Goal: Task Accomplishment & Management: Use online tool/utility

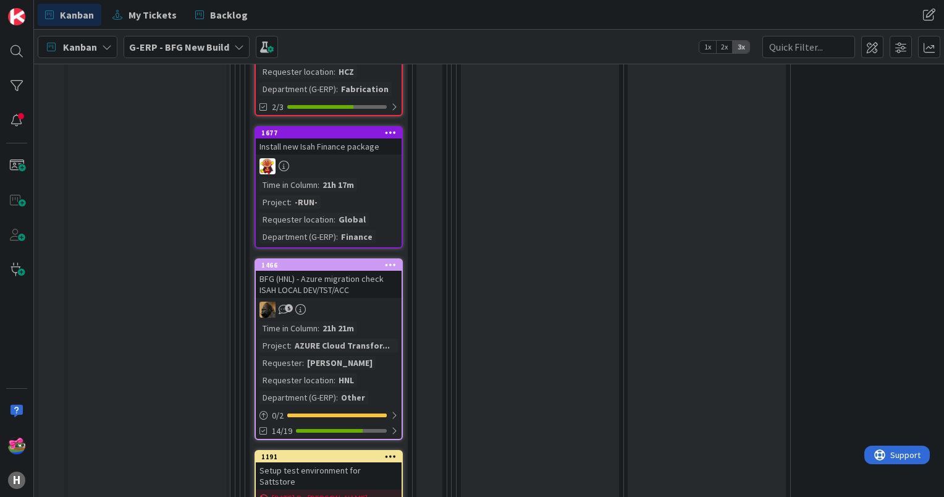
scroll to position [2287, 0]
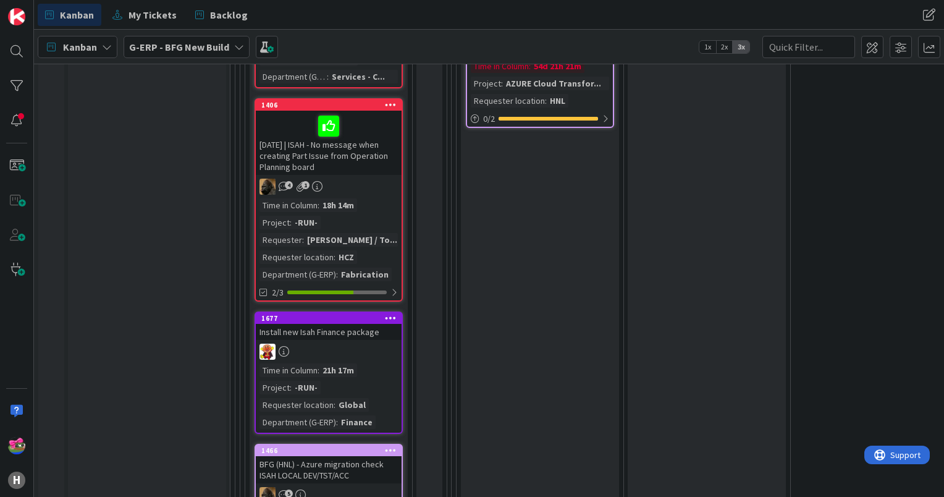
click at [349, 344] on div at bounding box center [329, 352] width 146 height 16
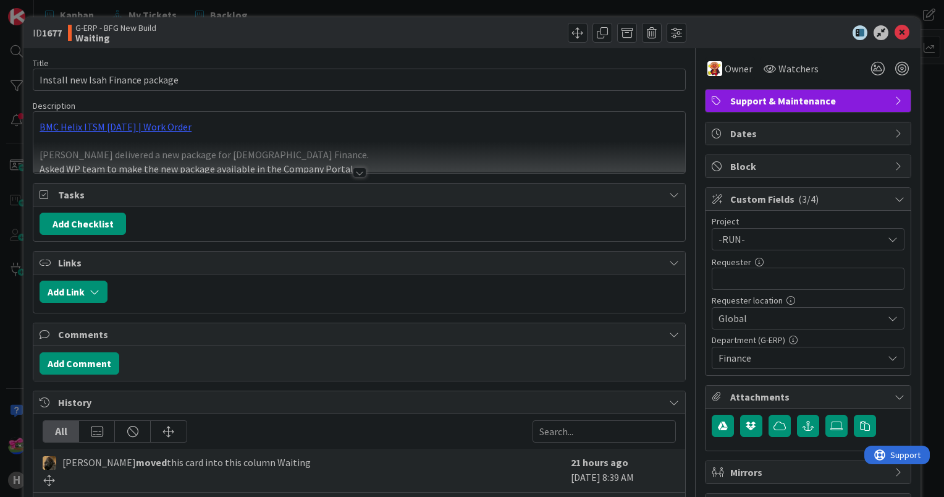
click at [356, 175] on div at bounding box center [360, 173] width 14 height 10
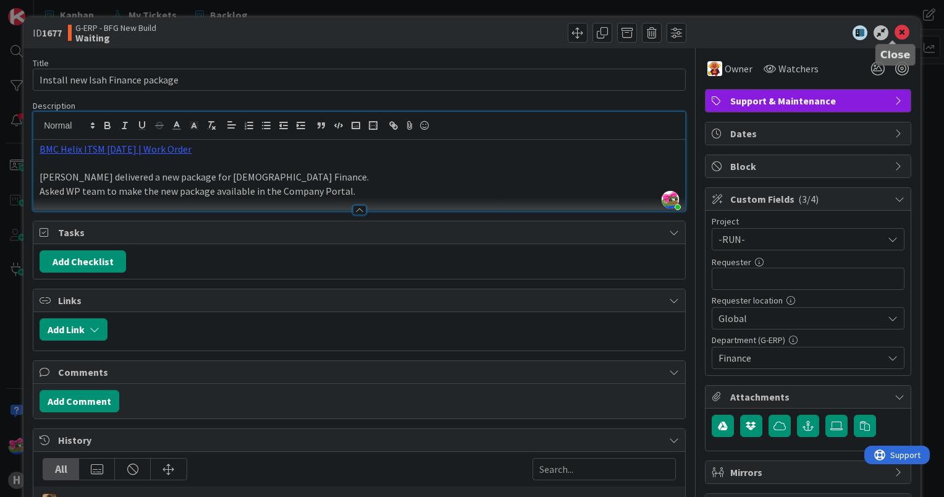
click at [895, 36] on icon at bounding box center [902, 32] width 15 height 15
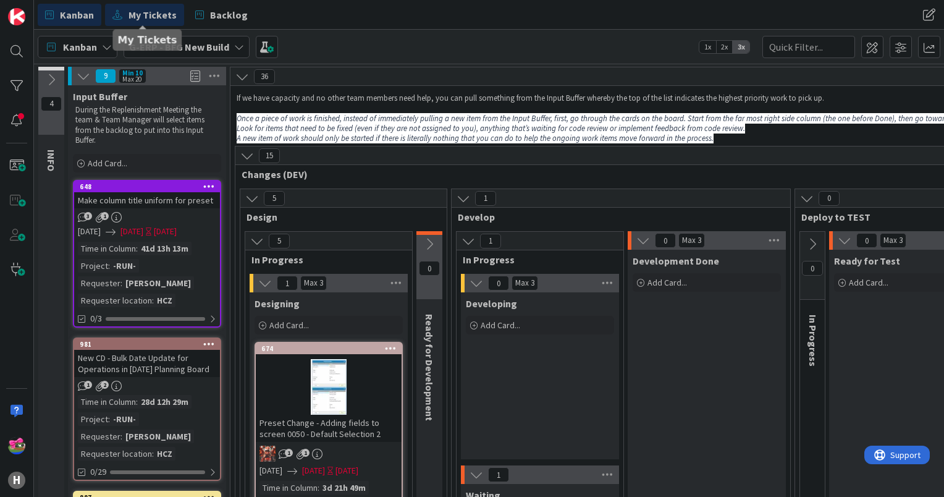
click at [163, 10] on span "My Tickets" at bounding box center [153, 14] width 48 height 15
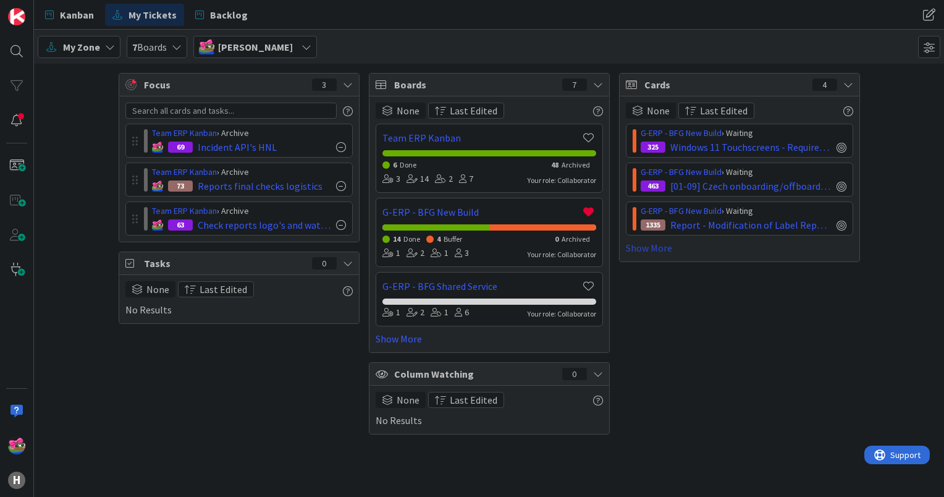
click at [664, 247] on link "Show More" at bounding box center [739, 247] width 227 height 15
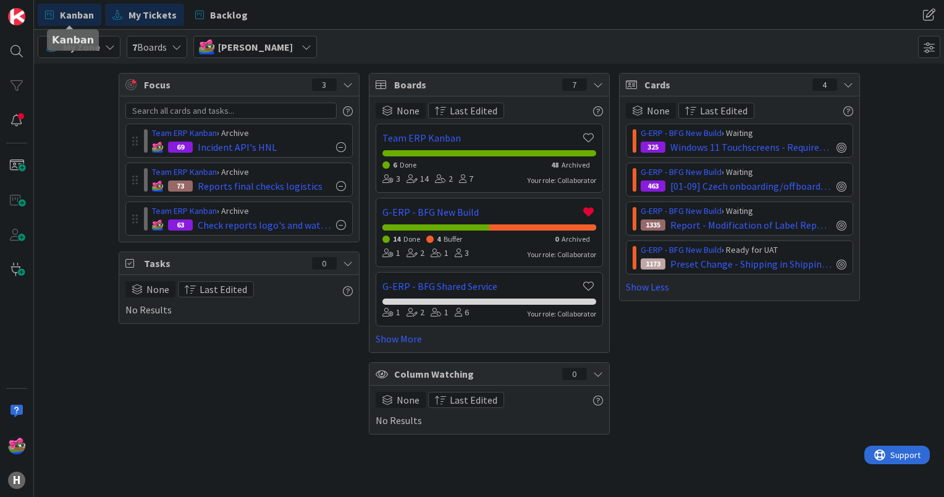
click at [70, 11] on span "Kanban" at bounding box center [77, 14] width 34 height 15
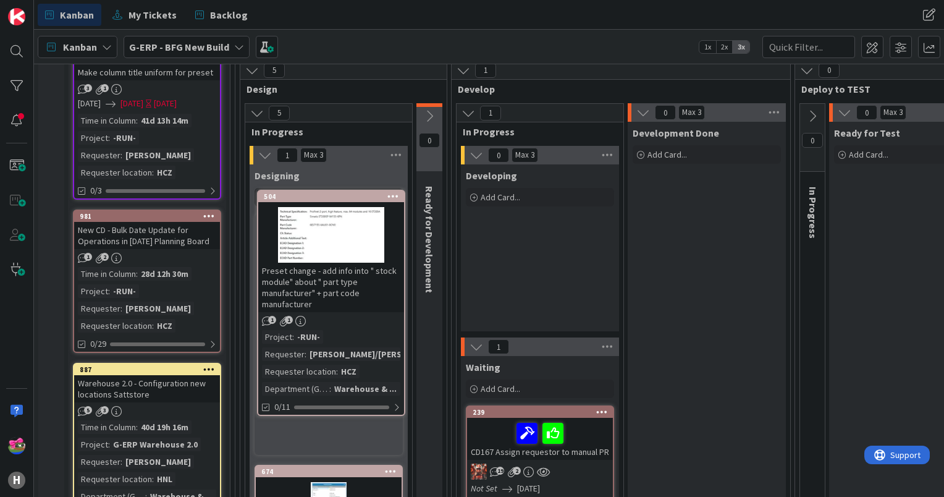
scroll to position [122, 0]
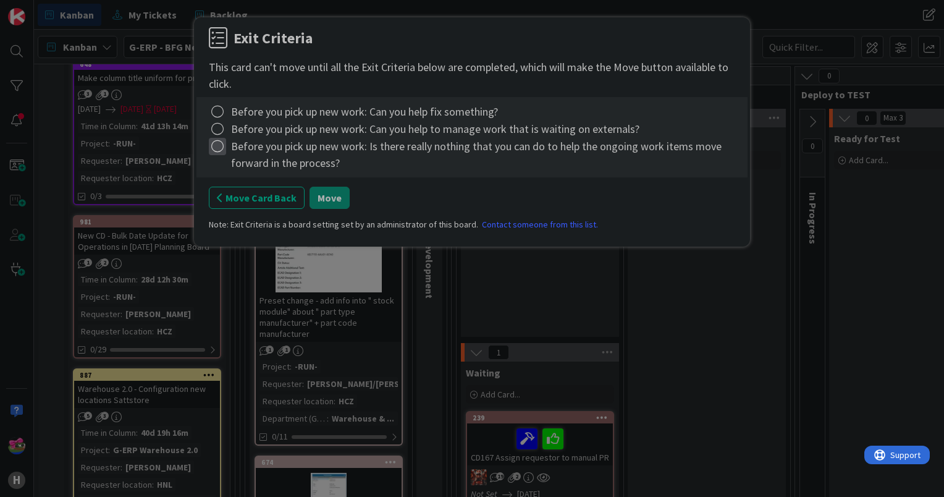
click at [210, 150] on icon at bounding box center [217, 146] width 17 height 17
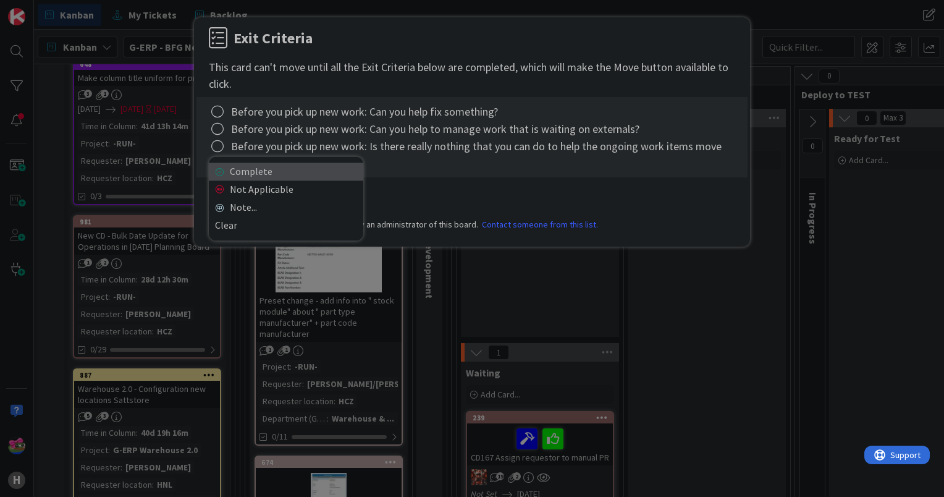
click at [269, 168] on link "Complete" at bounding box center [286, 172] width 155 height 18
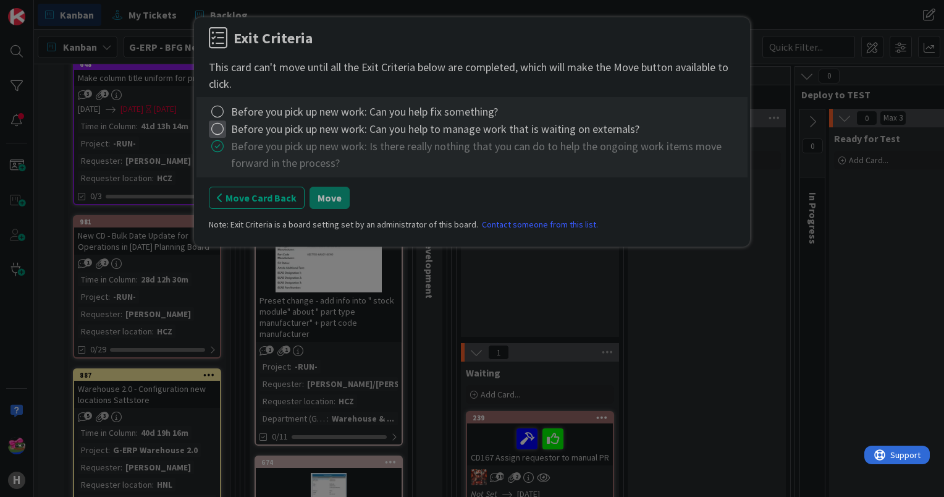
click at [216, 129] on icon at bounding box center [217, 129] width 17 height 17
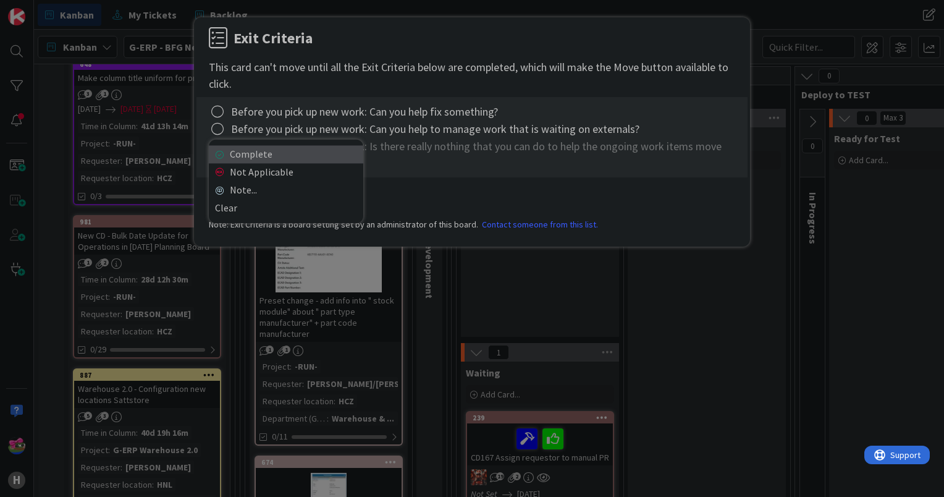
click at [269, 159] on link "Complete" at bounding box center [286, 154] width 155 height 18
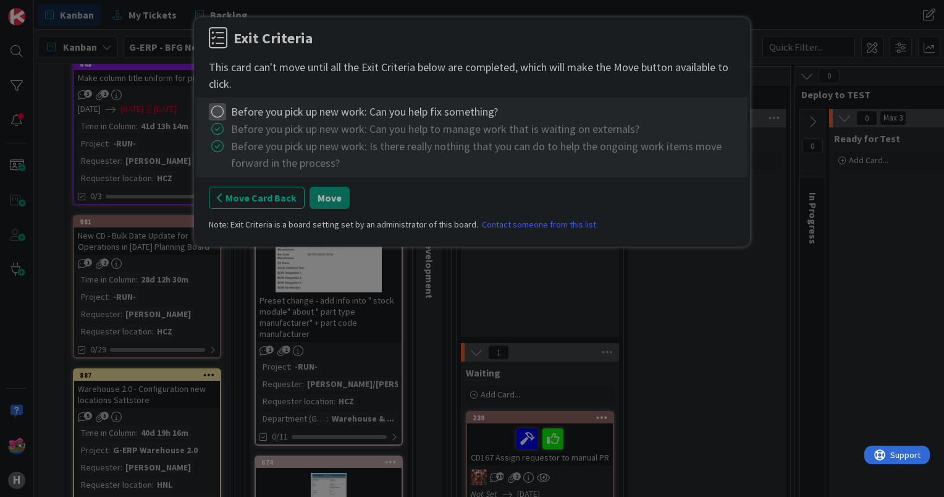
click at [219, 116] on icon at bounding box center [217, 111] width 17 height 17
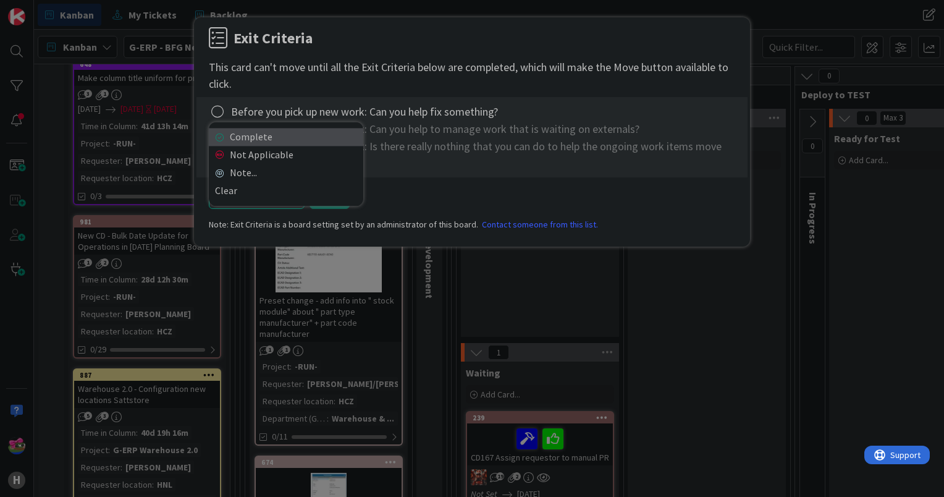
click at [255, 141] on link "Complete" at bounding box center [286, 137] width 155 height 18
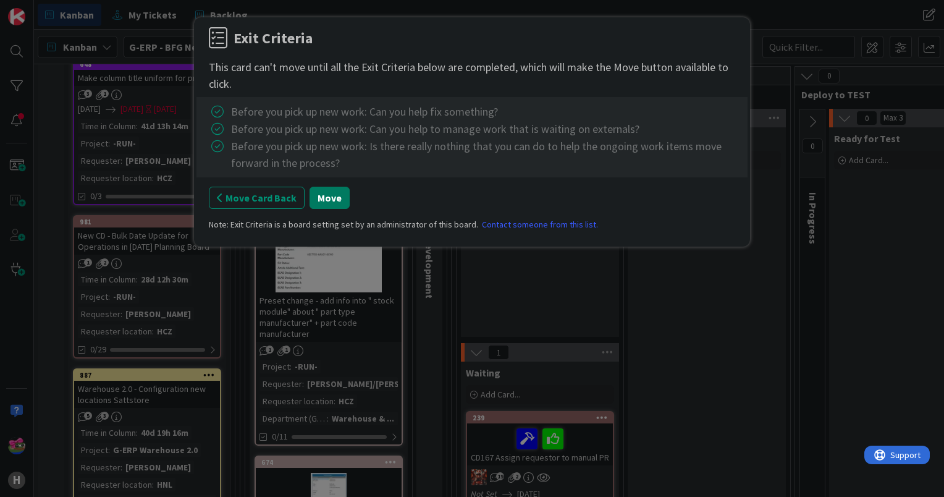
click at [320, 198] on button "Move" at bounding box center [330, 198] width 40 height 22
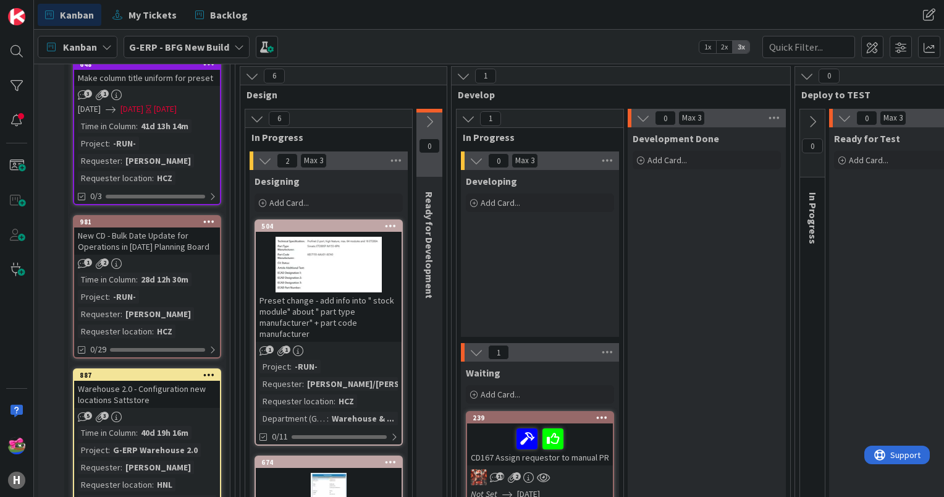
click at [385, 226] on icon at bounding box center [391, 225] width 12 height 9
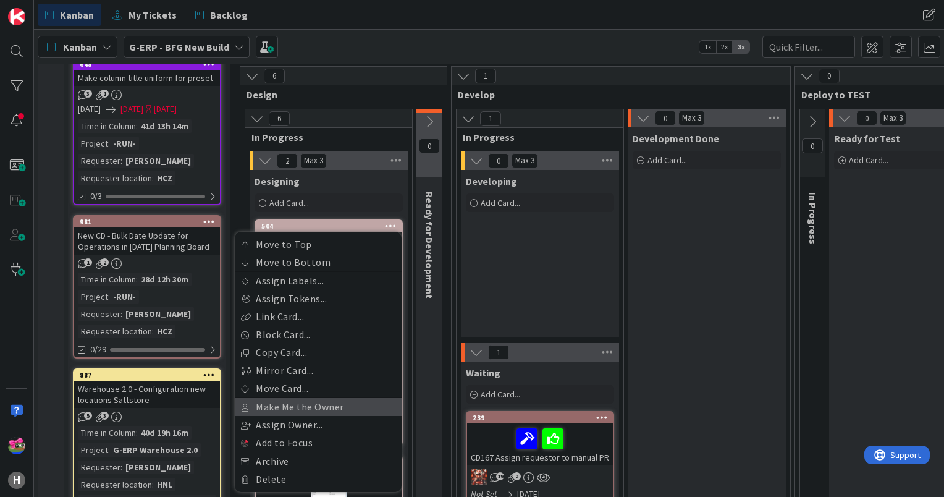
click at [321, 408] on link "Make Me the Owner" at bounding box center [318, 407] width 167 height 18
